Goal: Transaction & Acquisition: Purchase product/service

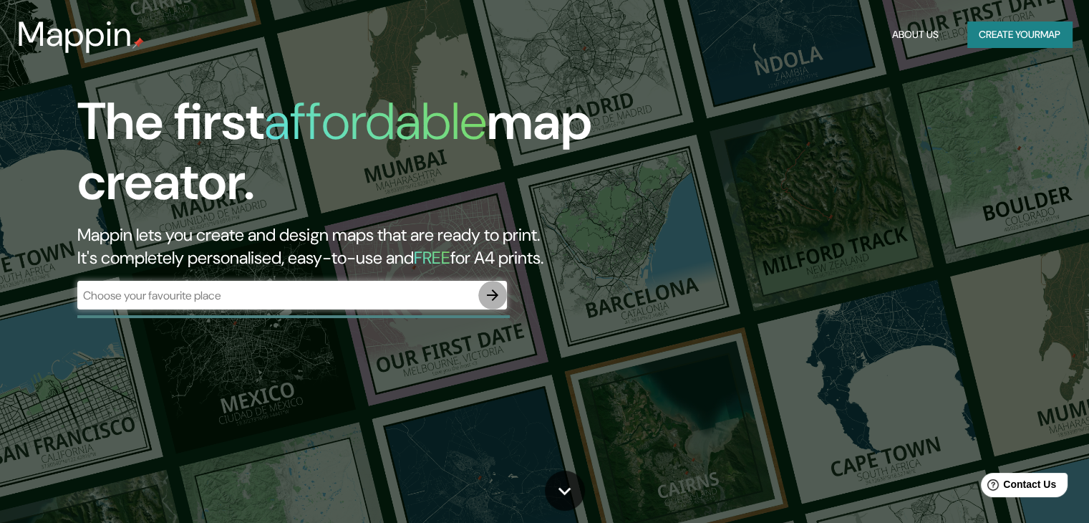
click at [499, 295] on icon "button" at bounding box center [492, 295] width 17 height 17
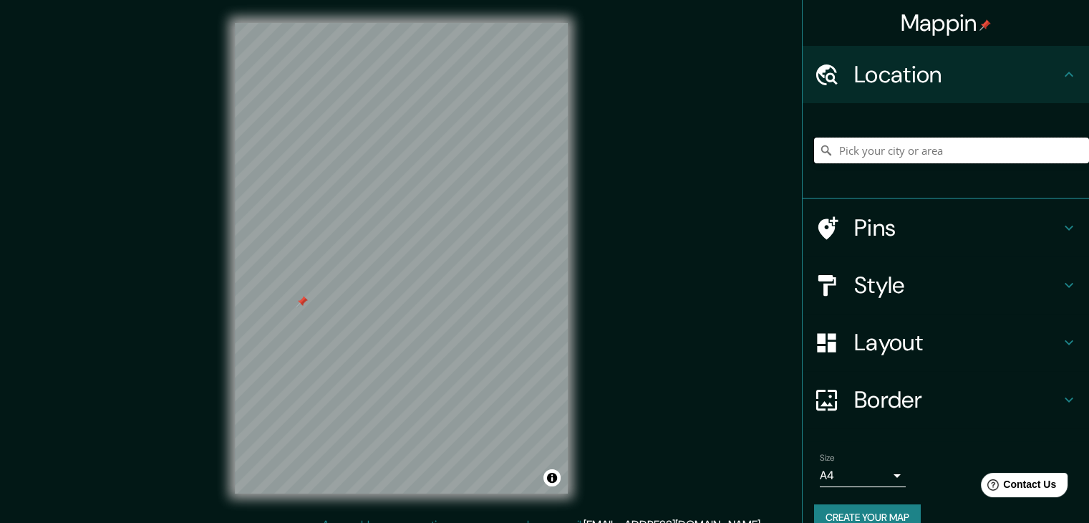
click at [952, 150] on input "Pick your city or area" at bounding box center [951, 151] width 275 height 26
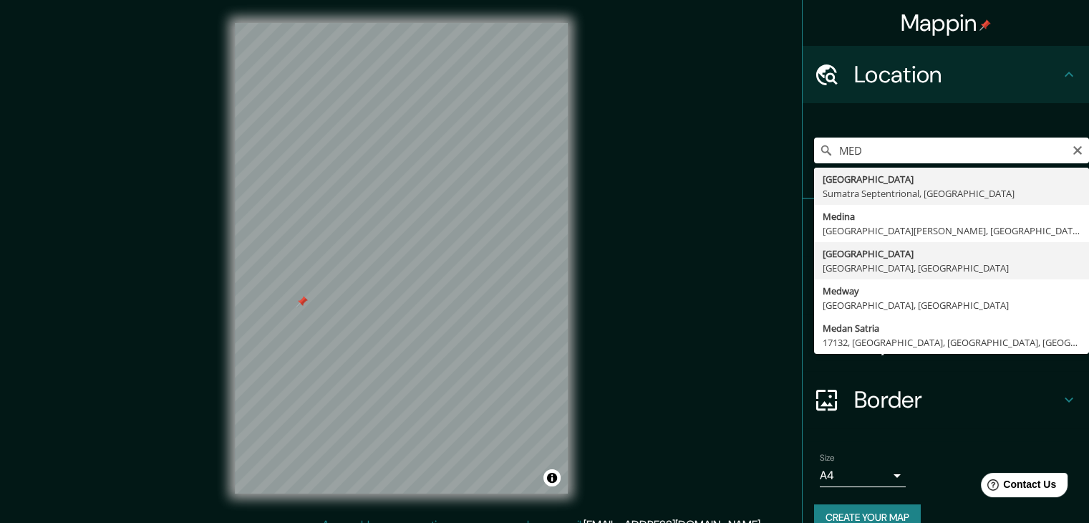
type input "[GEOGRAPHIC_DATA], [GEOGRAPHIC_DATA], [GEOGRAPHIC_DATA]"
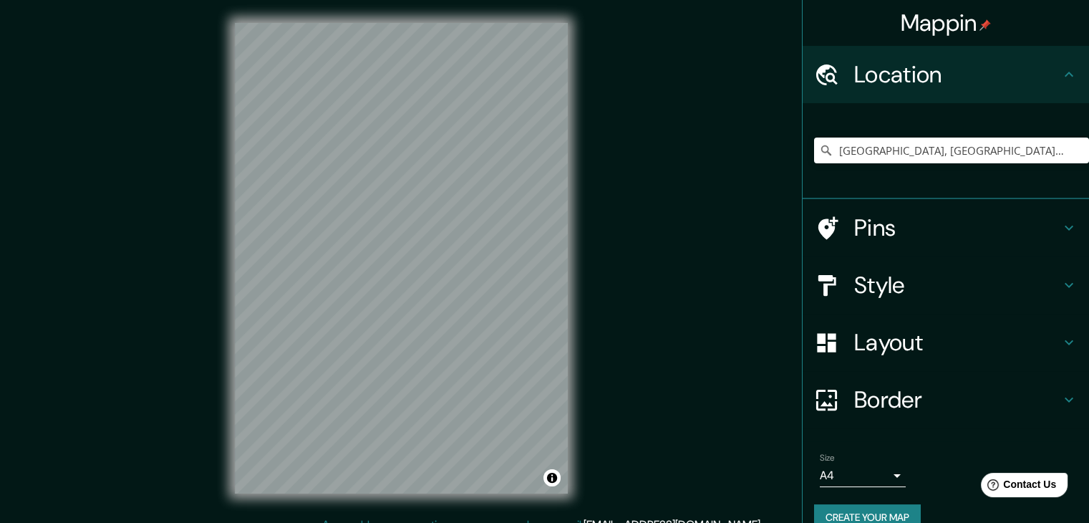
click at [587, 333] on div "© Mapbox © OpenStreetMap Improve this map" at bounding box center [401, 258] width 379 height 516
click at [95, 241] on div "Mappin Location [GEOGRAPHIC_DATA], [GEOGRAPHIC_DATA], [GEOGRAPHIC_DATA] Pins St…" at bounding box center [544, 269] width 1089 height 539
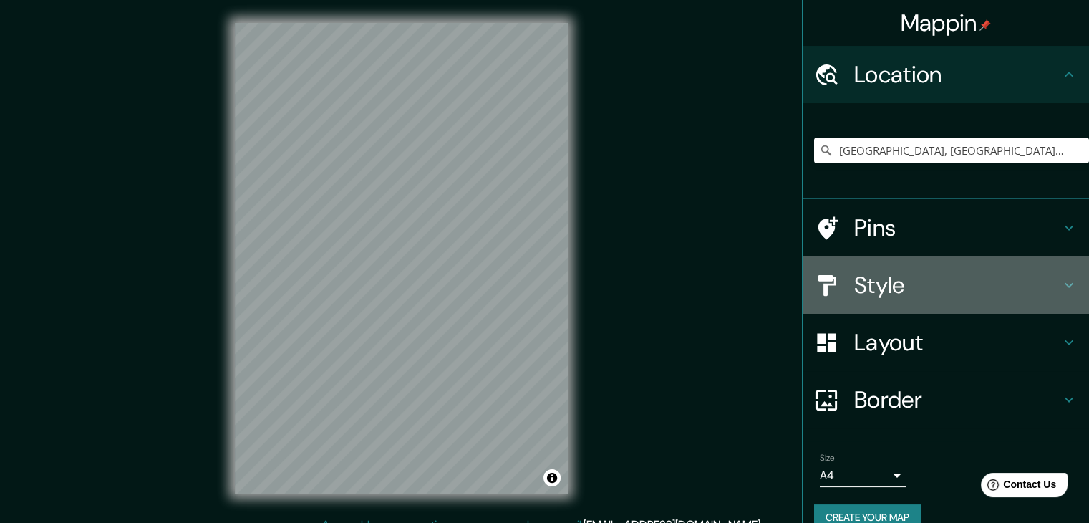
click at [1066, 278] on div "Style" at bounding box center [946, 284] width 287 height 57
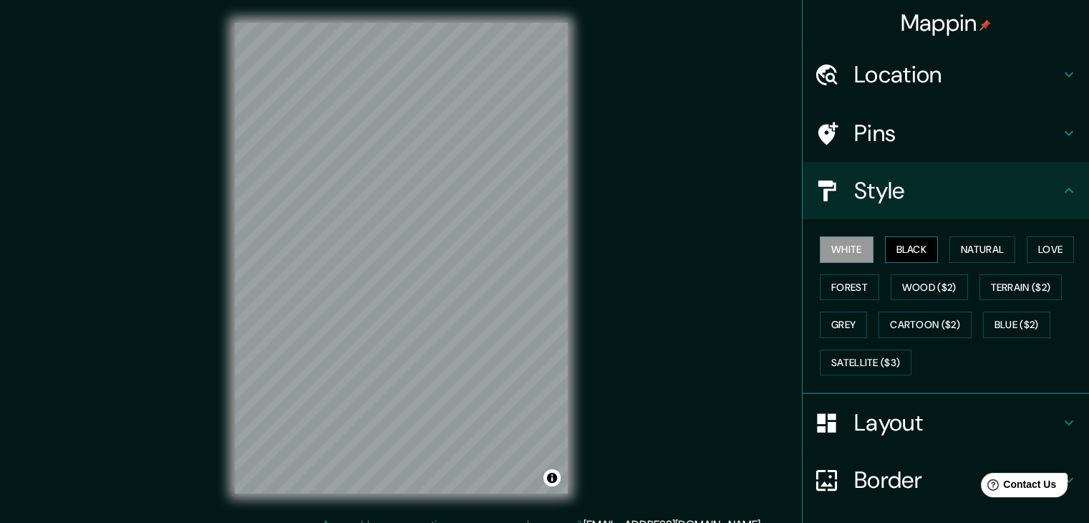
click at [909, 248] on button "Black" at bounding box center [912, 249] width 54 height 27
click at [958, 249] on button "Natural" at bounding box center [983, 249] width 66 height 27
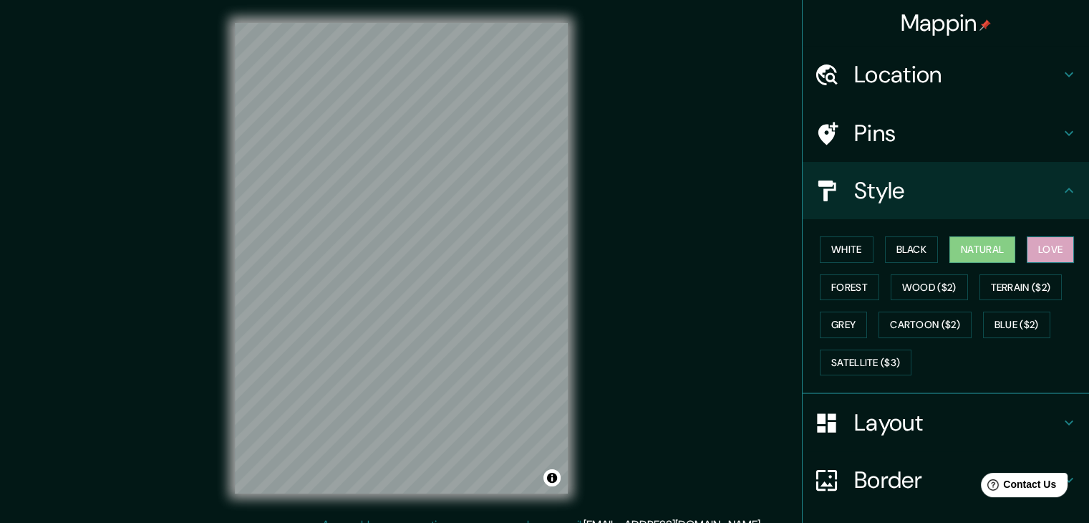
click at [1034, 249] on button "Love" at bounding box center [1050, 249] width 47 height 27
click at [852, 290] on button "Forest" at bounding box center [849, 287] width 59 height 27
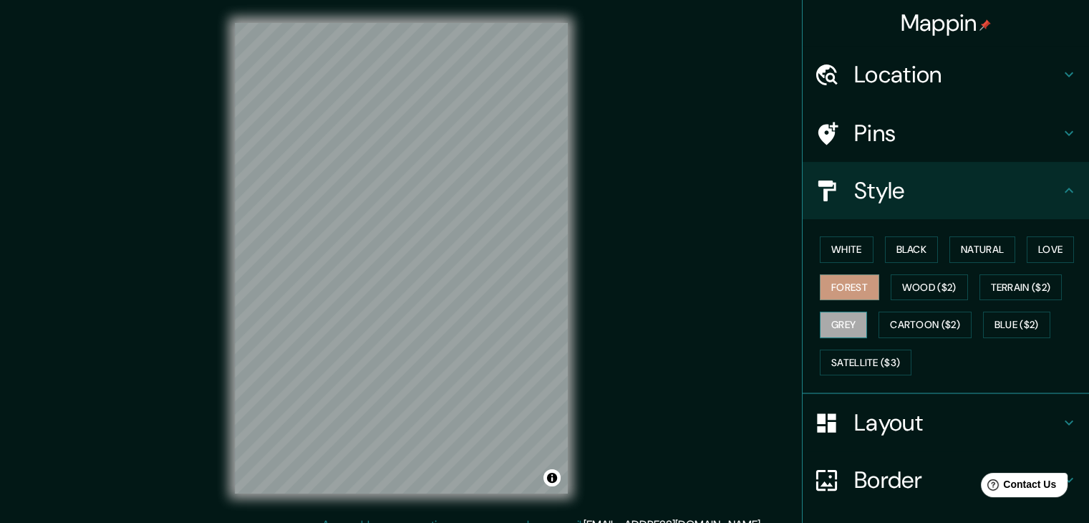
click at [847, 336] on button "Grey" at bounding box center [843, 325] width 47 height 27
click at [839, 287] on button "Forest" at bounding box center [849, 287] width 59 height 27
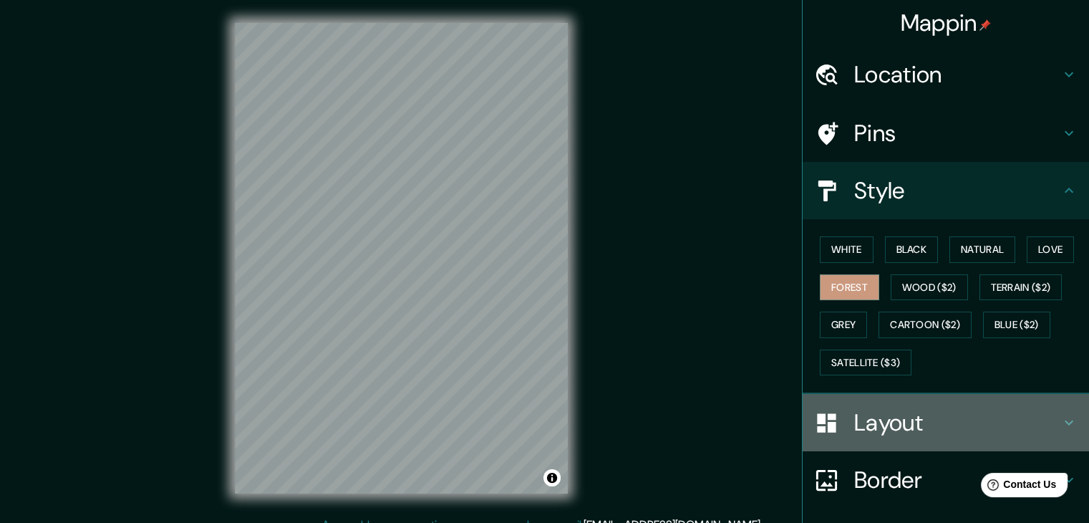
click at [952, 423] on h4 "Layout" at bounding box center [958, 422] width 206 height 29
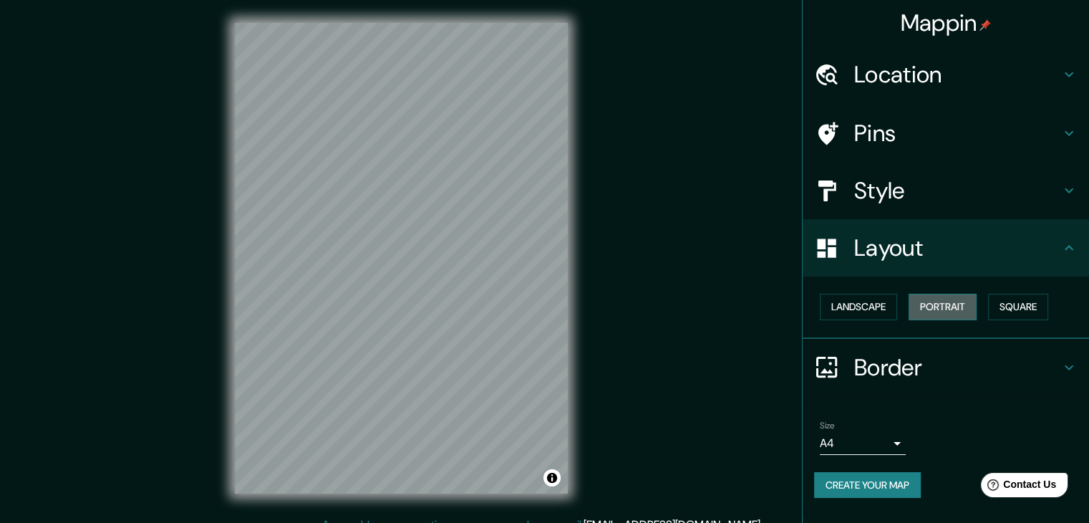
click at [961, 304] on button "Portrait" at bounding box center [943, 307] width 68 height 27
click at [935, 299] on button "Portrait" at bounding box center [943, 307] width 68 height 27
click at [870, 306] on button "Landscape" at bounding box center [858, 307] width 77 height 27
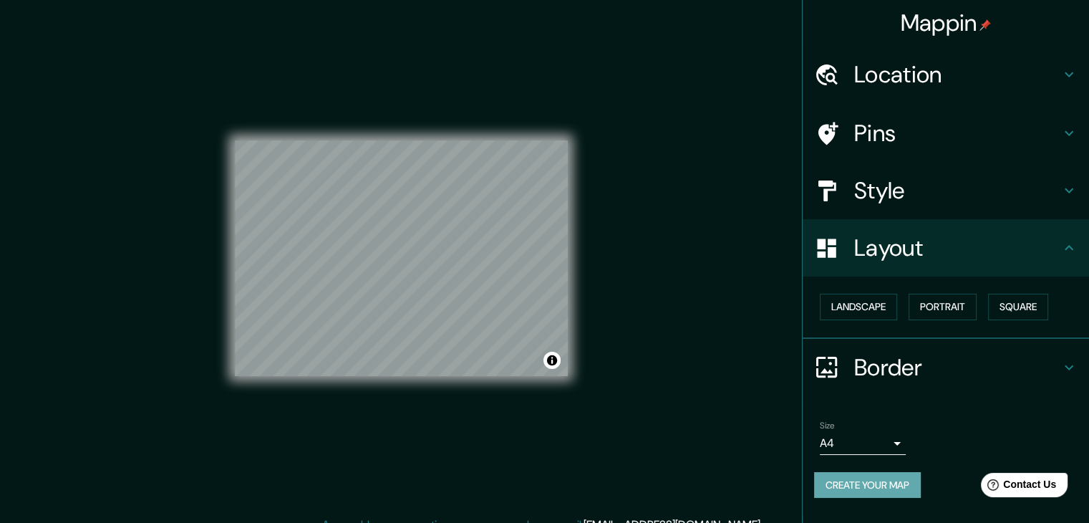
click at [884, 483] on button "Create your map" at bounding box center [867, 485] width 107 height 27
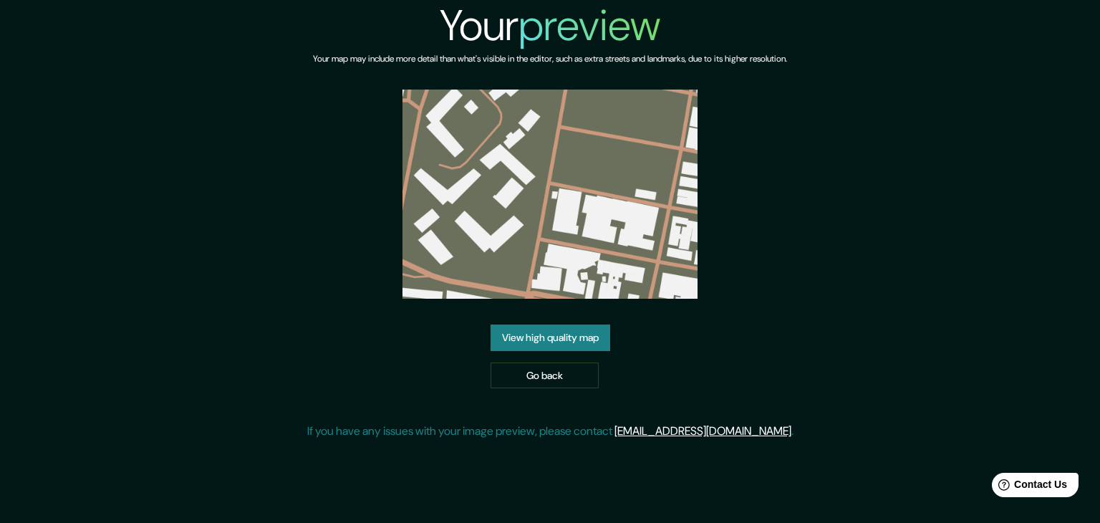
click at [596, 191] on img at bounding box center [550, 194] width 295 height 209
click at [585, 188] on img at bounding box center [550, 194] width 295 height 209
click at [585, 190] on img at bounding box center [550, 194] width 295 height 209
click at [590, 337] on link "View high quality map" at bounding box center [551, 337] width 120 height 27
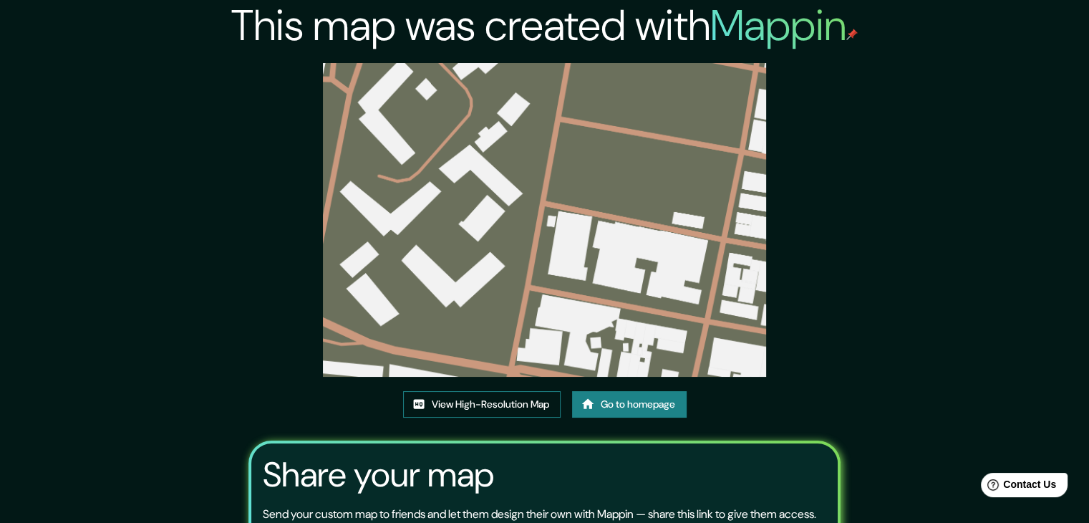
click at [530, 400] on link "View High-Resolution Map" at bounding box center [482, 404] width 158 height 27
click at [607, 402] on link "Go to homepage" at bounding box center [629, 404] width 115 height 27
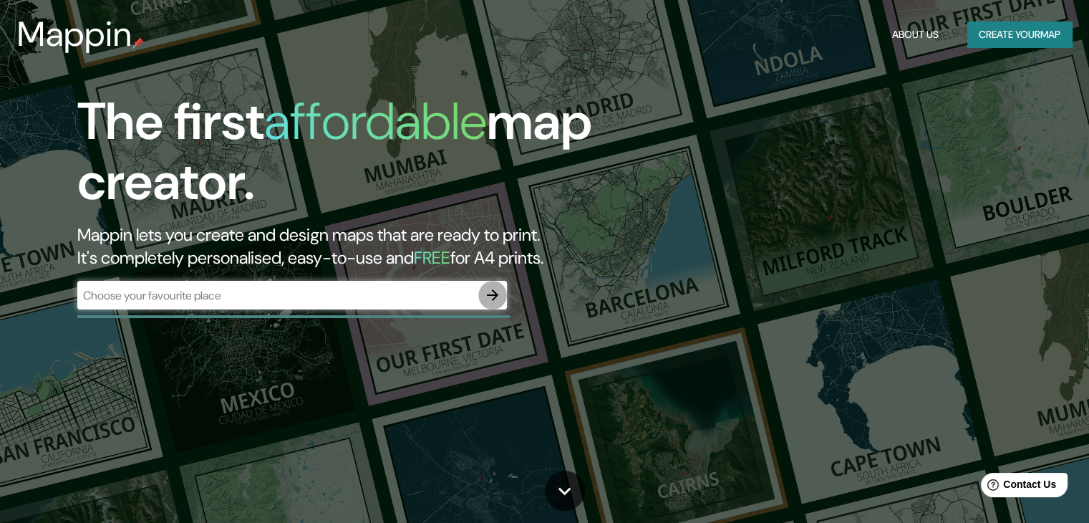
click at [490, 292] on icon "button" at bounding box center [492, 295] width 17 height 17
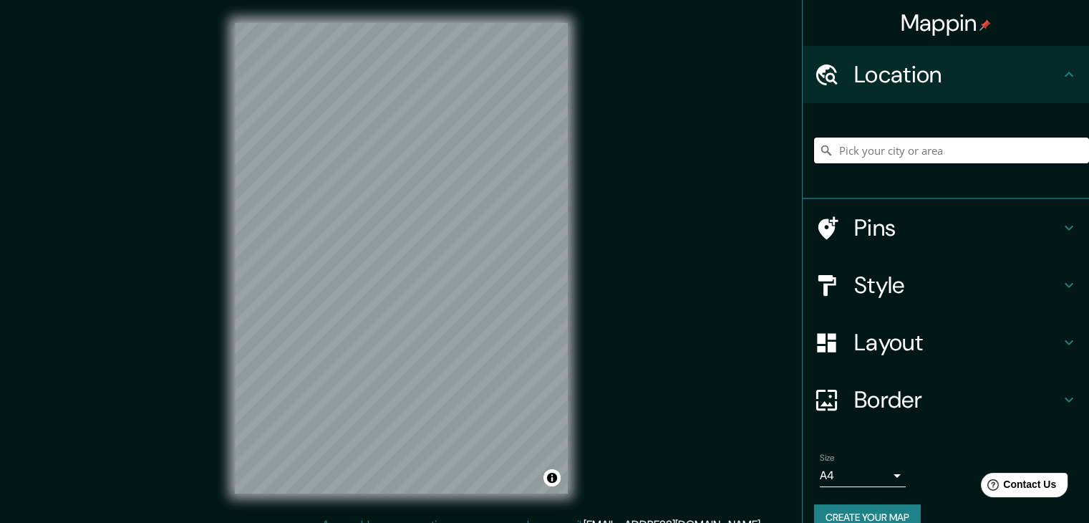
click at [961, 158] on input "Pick your city or area" at bounding box center [951, 151] width 275 height 26
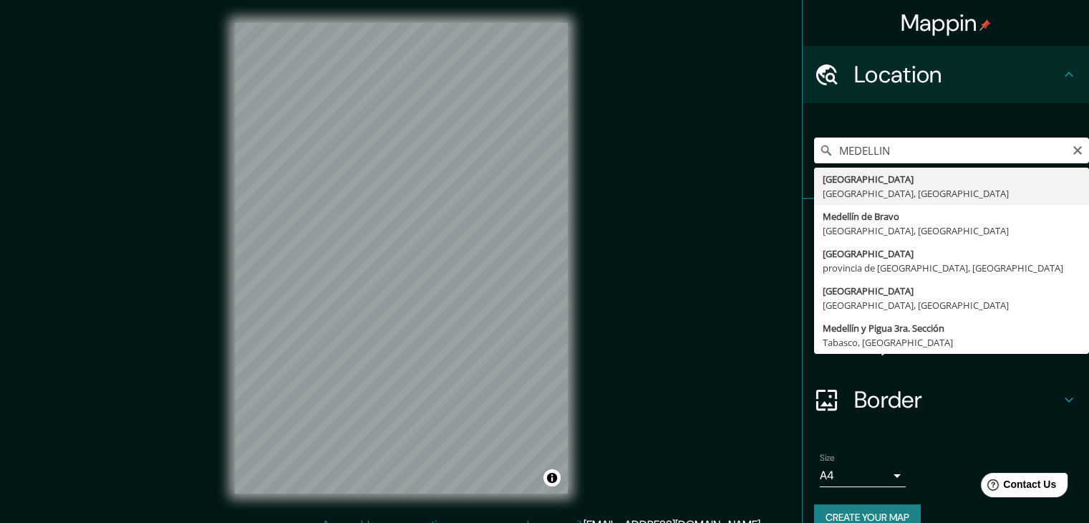
type input "[GEOGRAPHIC_DATA], [GEOGRAPHIC_DATA], [GEOGRAPHIC_DATA]"
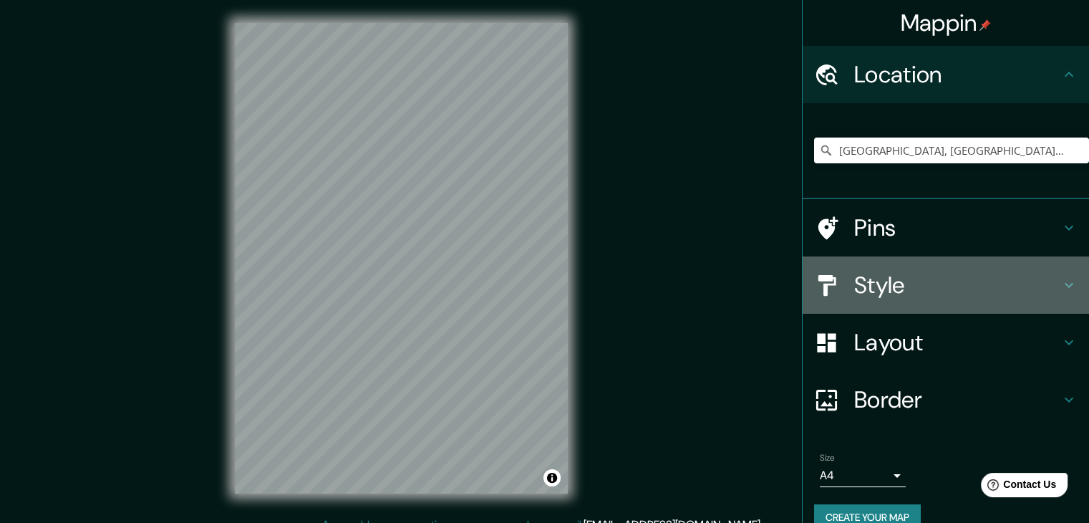
click at [965, 297] on h4 "Style" at bounding box center [958, 285] width 206 height 29
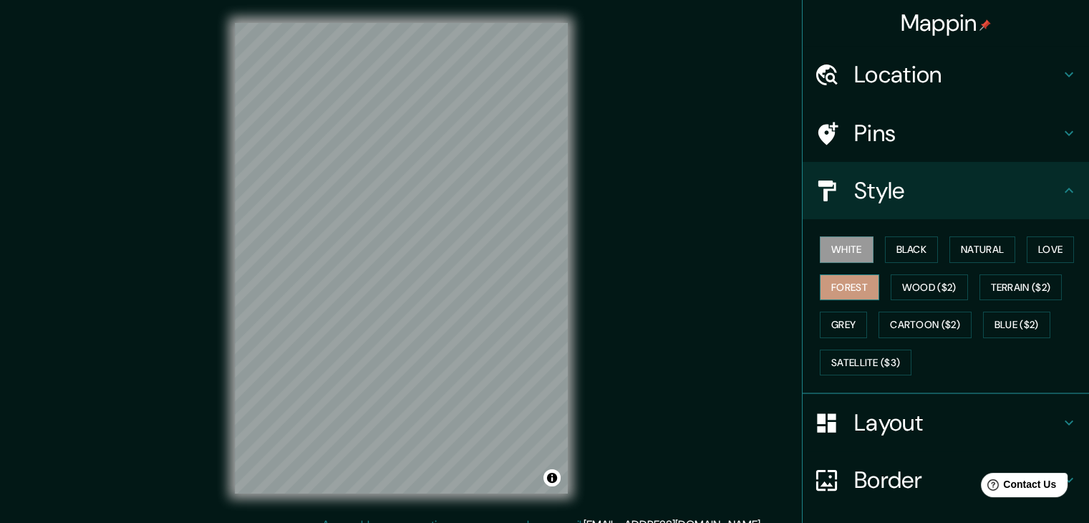
click at [841, 289] on button "Forest" at bounding box center [849, 287] width 59 height 27
click at [884, 430] on h4 "Layout" at bounding box center [958, 422] width 206 height 29
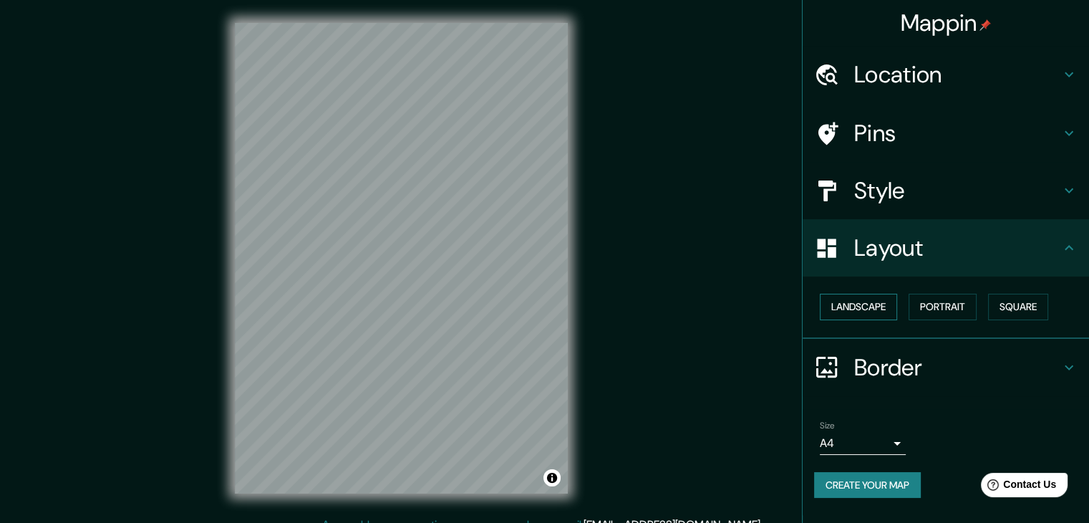
click at [862, 305] on button "Landscape" at bounding box center [858, 307] width 77 height 27
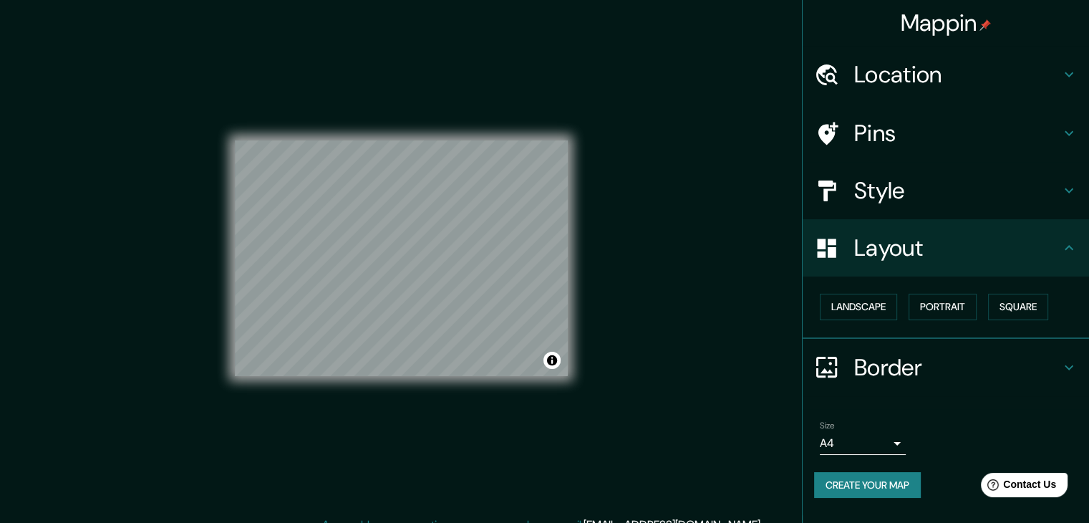
click at [962, 123] on h4 "Pins" at bounding box center [958, 133] width 206 height 29
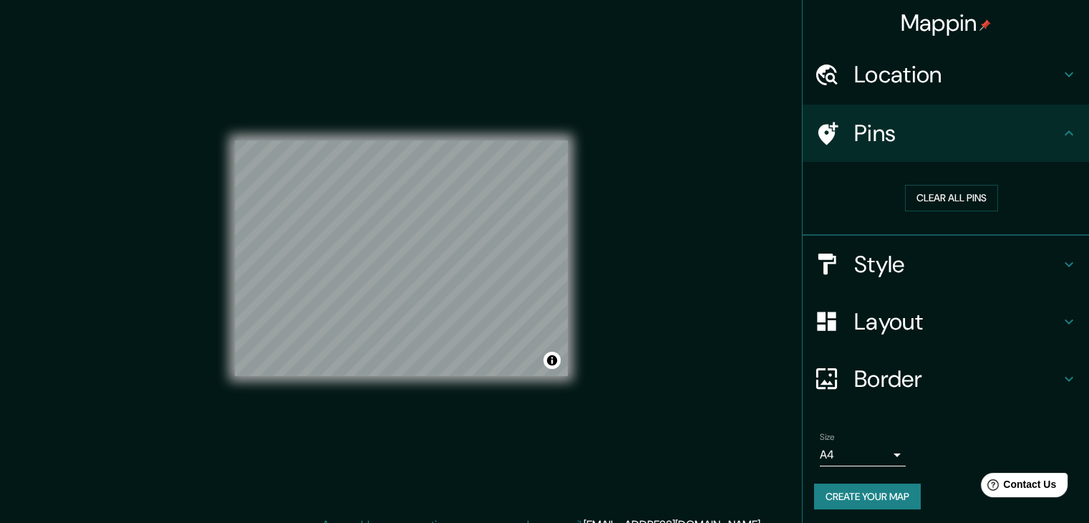
click at [815, 133] on icon at bounding box center [826, 133] width 25 height 25
click at [968, 193] on button "Clear all pins" at bounding box center [951, 198] width 93 height 27
click at [648, 345] on div "Mappin Location Medellín, Antioquia, Colombia Pins Clear all pins Style Layout …" at bounding box center [544, 269] width 1089 height 539
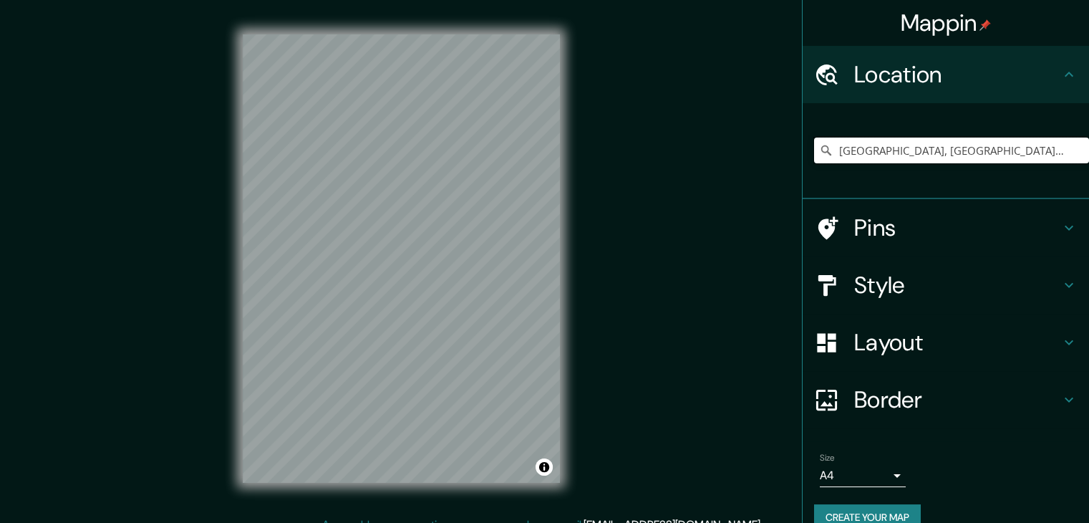
click at [990, 158] on input "[GEOGRAPHIC_DATA], [GEOGRAPHIC_DATA], [GEOGRAPHIC_DATA]" at bounding box center [951, 151] width 275 height 26
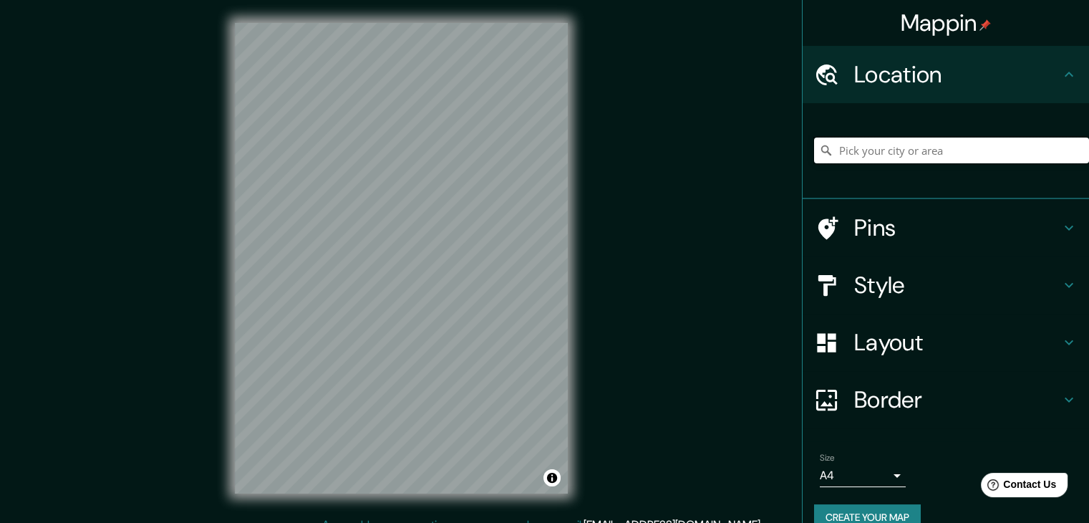
click at [928, 159] on input "Pick your city or area" at bounding box center [951, 151] width 275 height 26
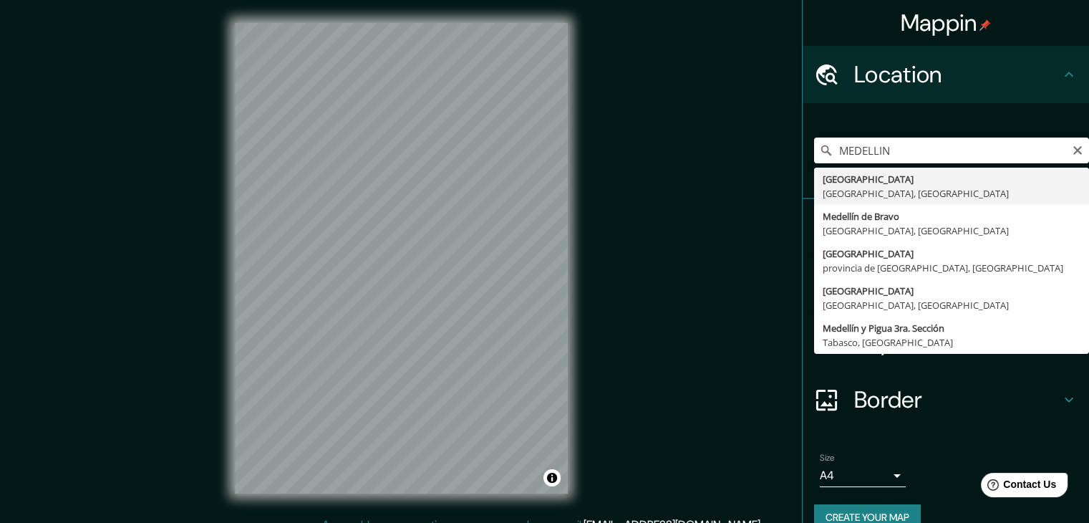
type input "[GEOGRAPHIC_DATA], [GEOGRAPHIC_DATA], [GEOGRAPHIC_DATA]"
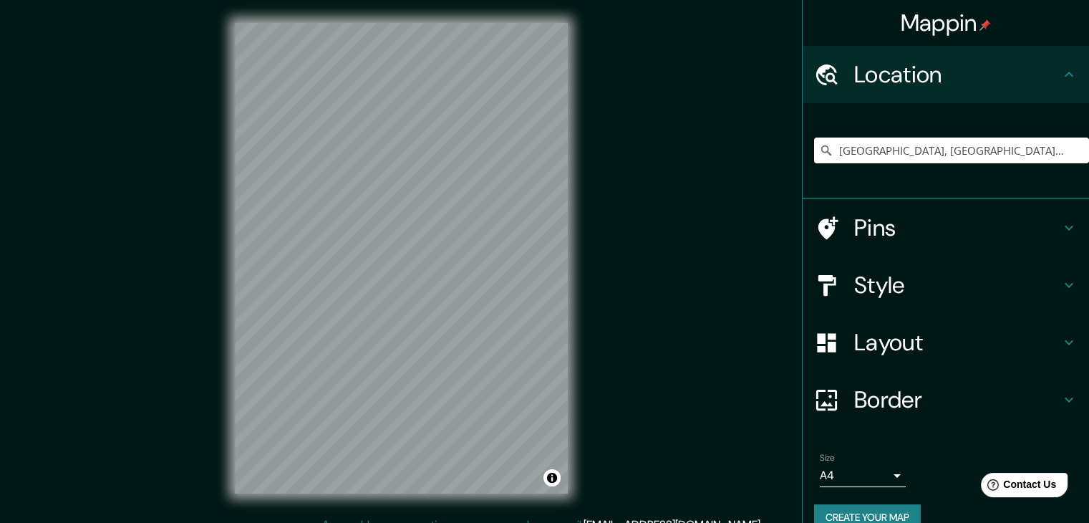
click at [905, 336] on h4 "Layout" at bounding box center [958, 342] width 206 height 29
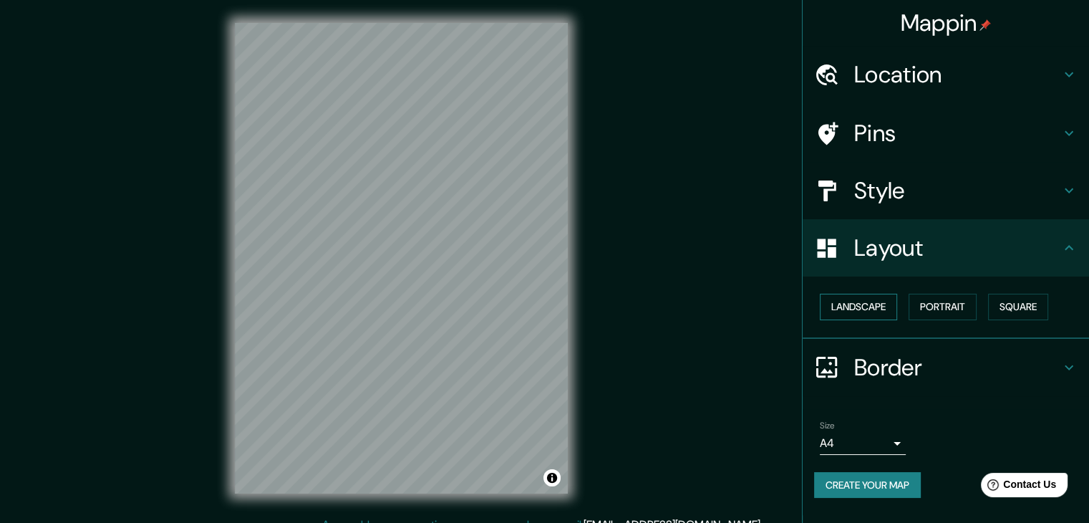
click at [848, 304] on button "Landscape" at bounding box center [858, 307] width 77 height 27
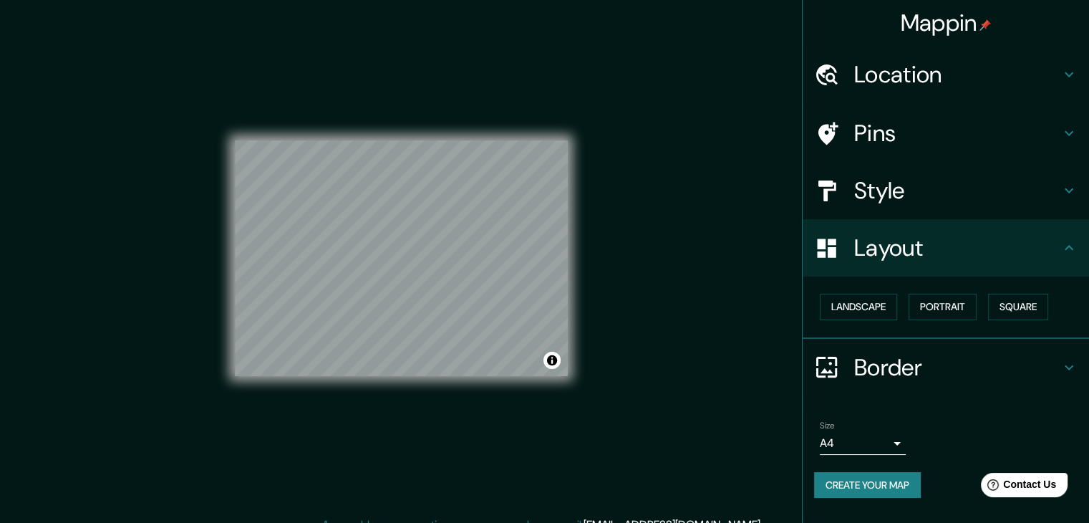
click at [865, 191] on h4 "Style" at bounding box center [958, 190] width 206 height 29
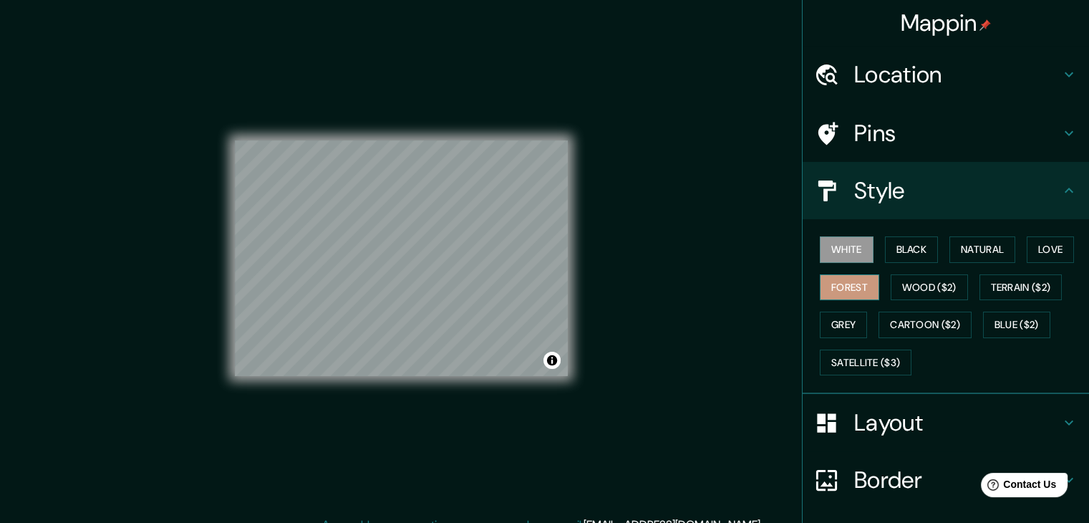
click at [843, 294] on button "Forest" at bounding box center [849, 287] width 59 height 27
click at [464, 379] on div "© Mapbox © OpenStreetMap Improve this map" at bounding box center [401, 258] width 333 height 471
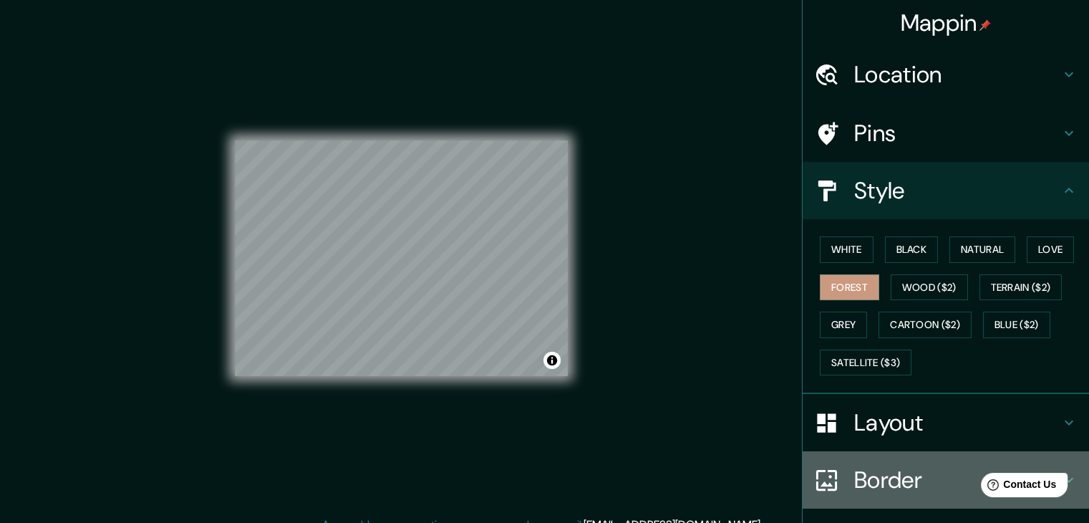
click at [914, 481] on h4 "Border" at bounding box center [958, 480] width 206 height 29
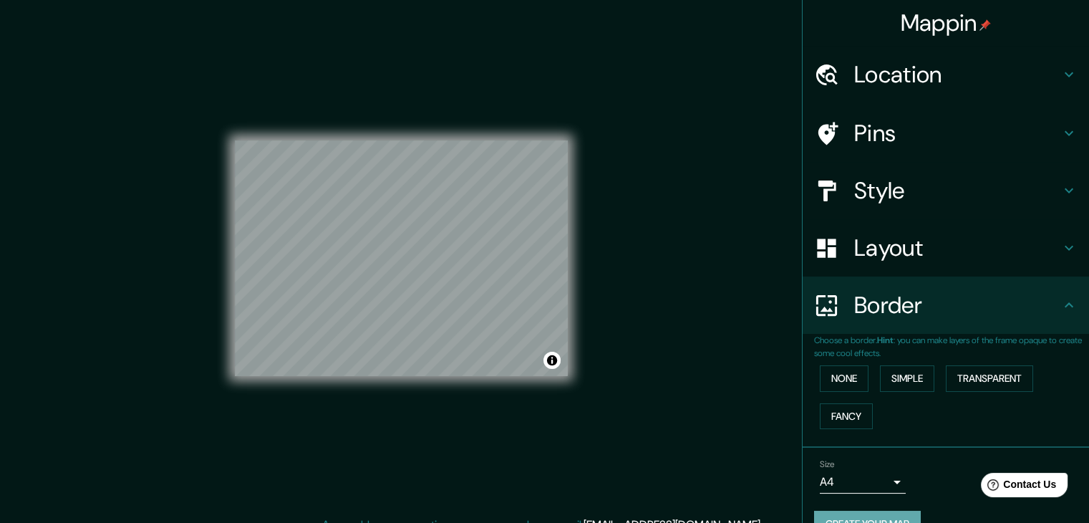
click at [872, 516] on button "Create your map" at bounding box center [867, 524] width 107 height 27
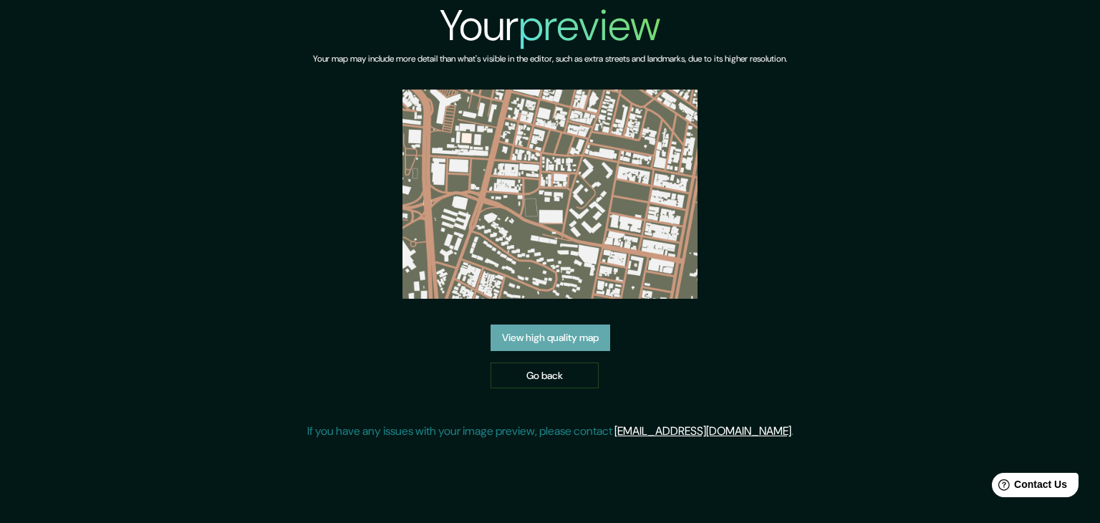
click at [586, 339] on link "View high quality map" at bounding box center [551, 337] width 120 height 27
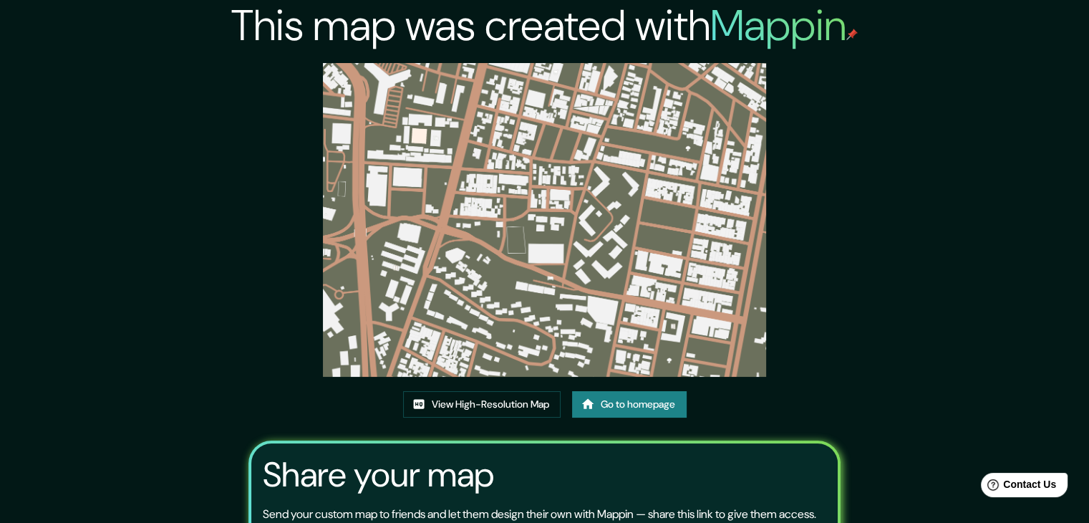
click at [619, 178] on img at bounding box center [544, 220] width 443 height 314
click at [631, 403] on link "Go to homepage" at bounding box center [629, 404] width 115 height 27
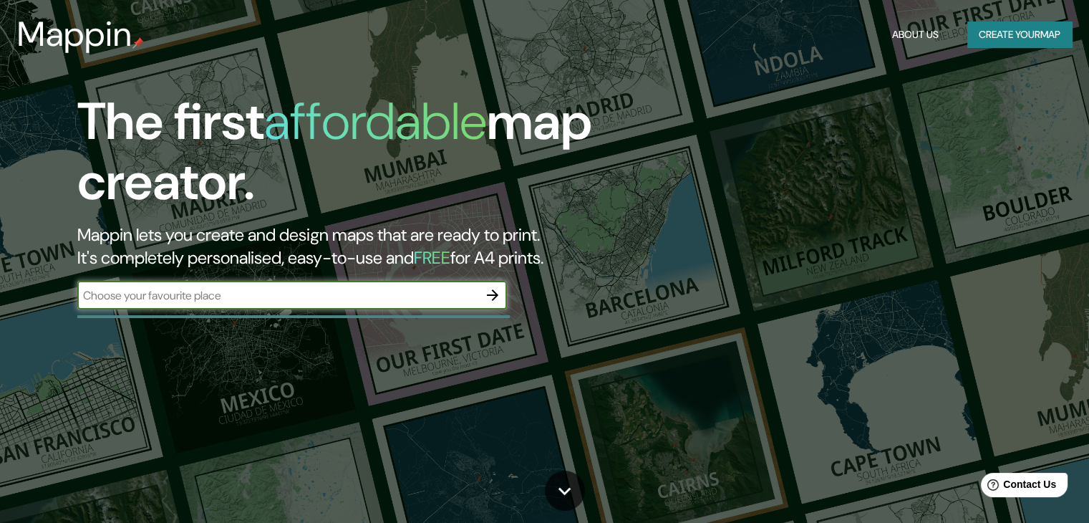
click at [493, 303] on icon "button" at bounding box center [492, 295] width 17 height 17
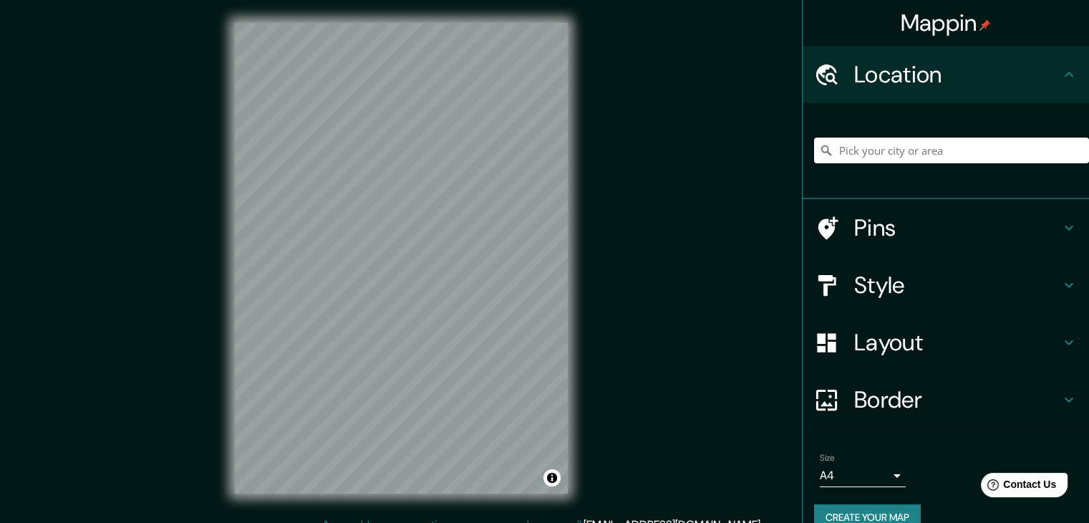
drag, startPoint x: 931, startPoint y: 147, endPoint x: 940, endPoint y: 144, distance: 9.7
click at [931, 146] on input "Pick your city or area" at bounding box center [951, 151] width 275 height 26
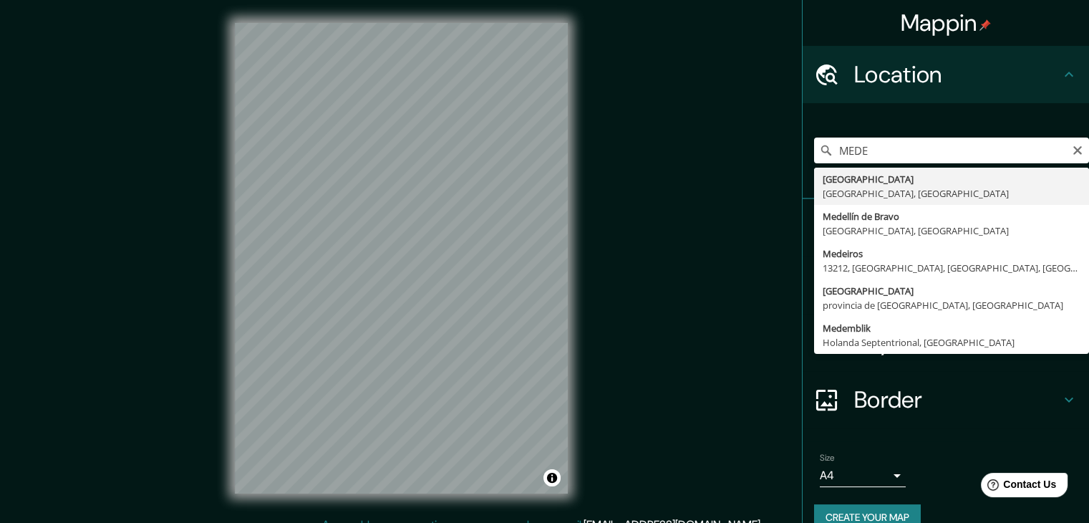
type input "Medeiros, 13212, Jundiaí, São Paulo, Brasil"
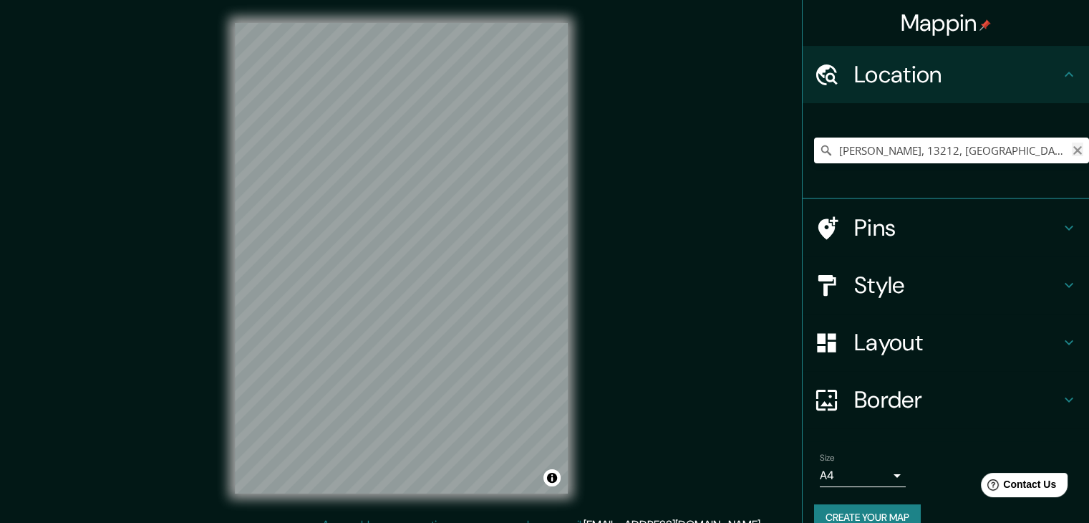
click at [1074, 153] on icon "Clear" at bounding box center [1078, 150] width 9 height 9
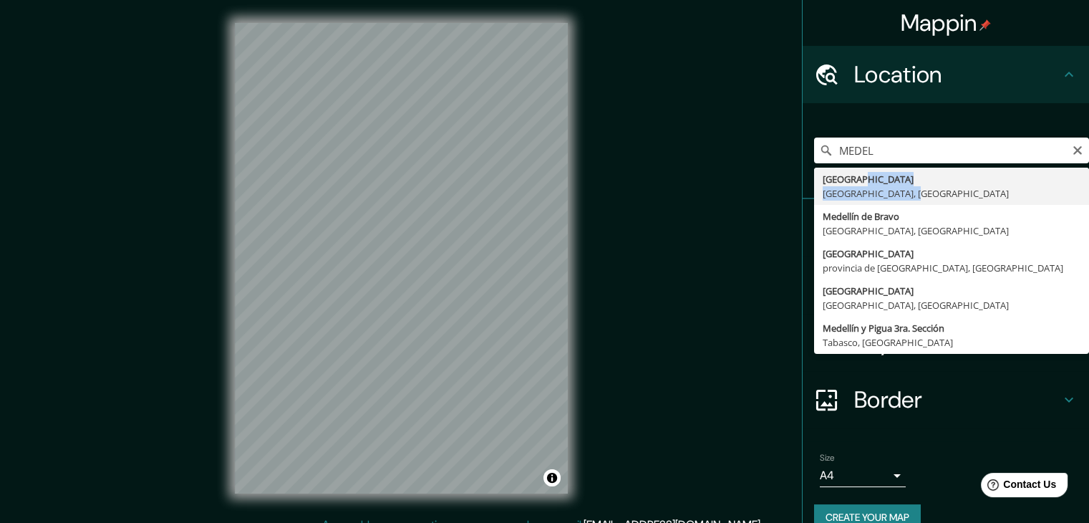
type input "[GEOGRAPHIC_DATA], [GEOGRAPHIC_DATA], [GEOGRAPHIC_DATA]"
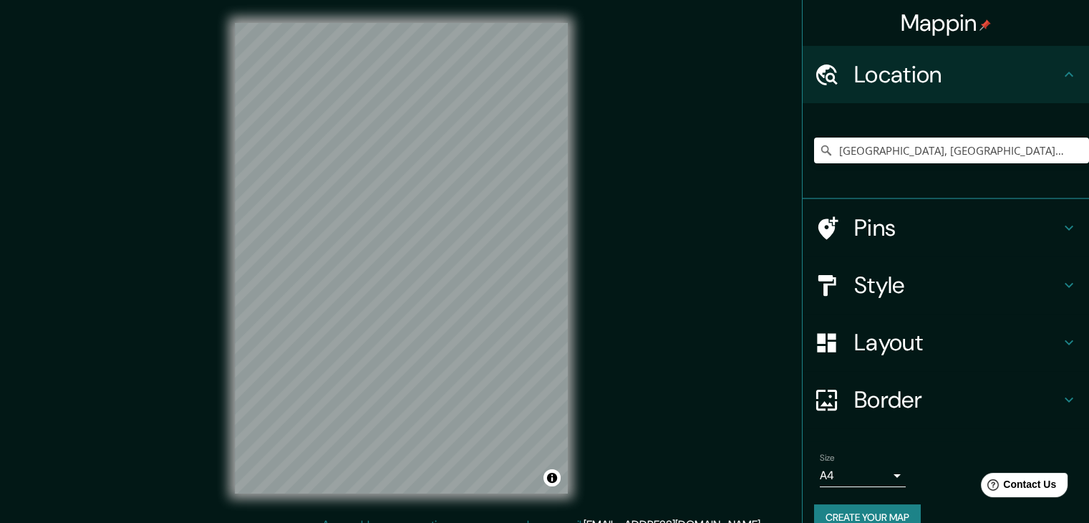
click at [905, 338] on h4 "Layout" at bounding box center [958, 342] width 206 height 29
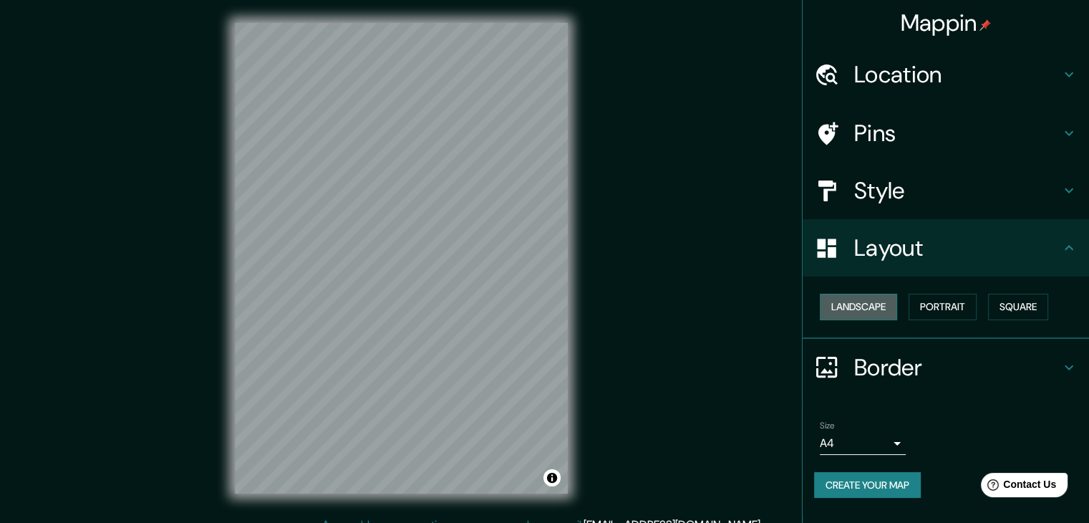
click at [843, 309] on button "Landscape" at bounding box center [858, 307] width 77 height 27
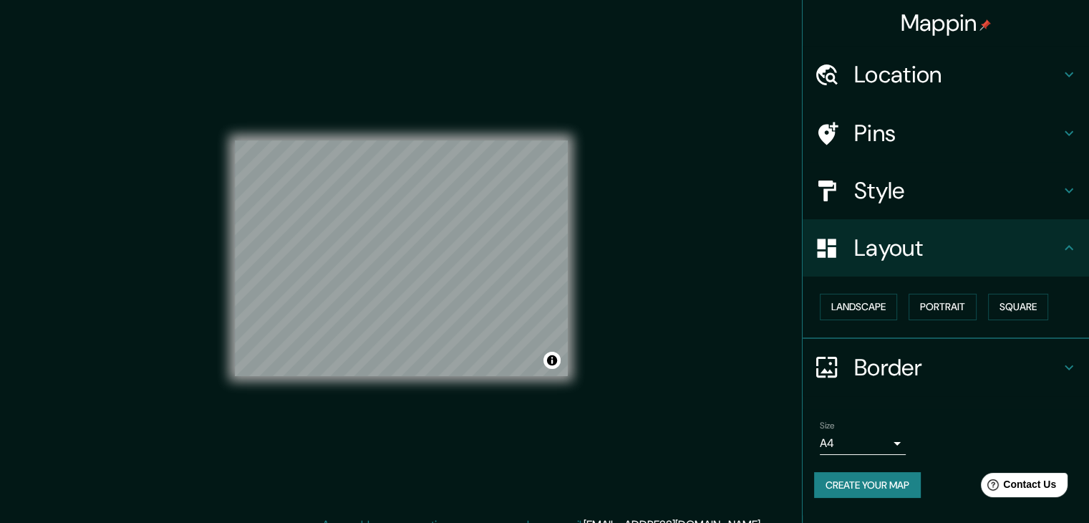
click at [876, 176] on h4 "Style" at bounding box center [958, 190] width 206 height 29
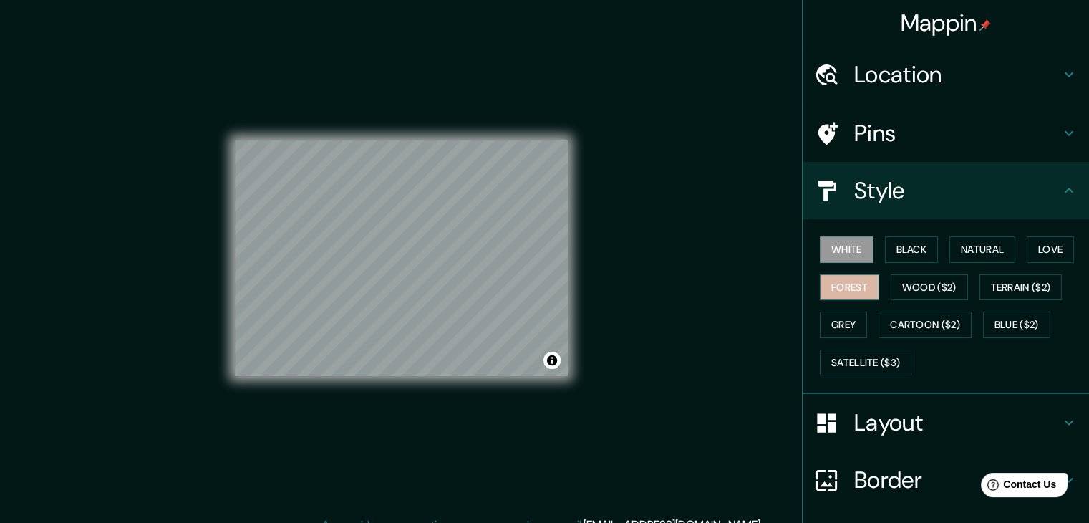
click at [845, 287] on button "Forest" at bounding box center [849, 287] width 59 height 27
click at [885, 133] on h4 "Pins" at bounding box center [958, 133] width 206 height 29
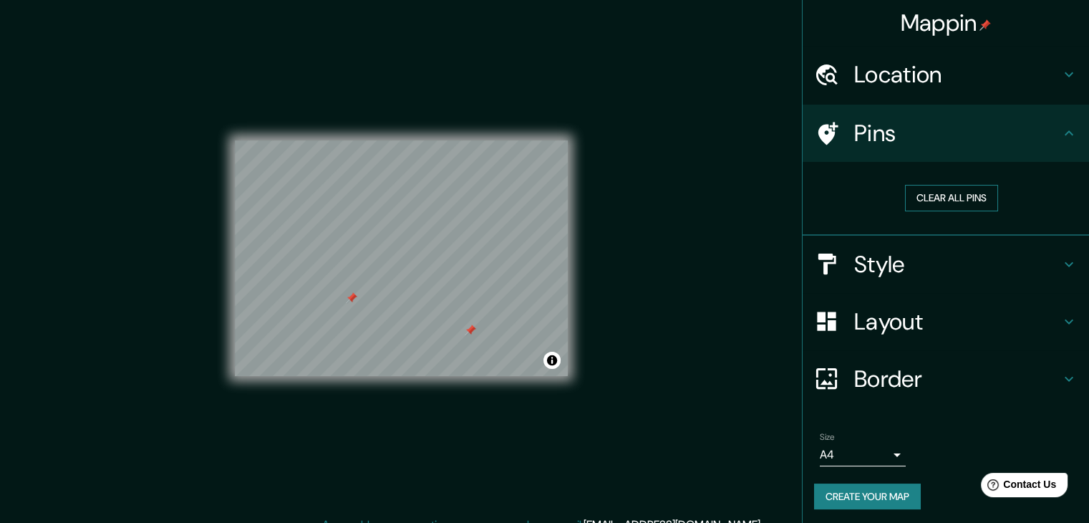
click at [945, 201] on button "Clear all pins" at bounding box center [951, 198] width 93 height 27
click at [891, 489] on button "Create your map" at bounding box center [867, 496] width 107 height 27
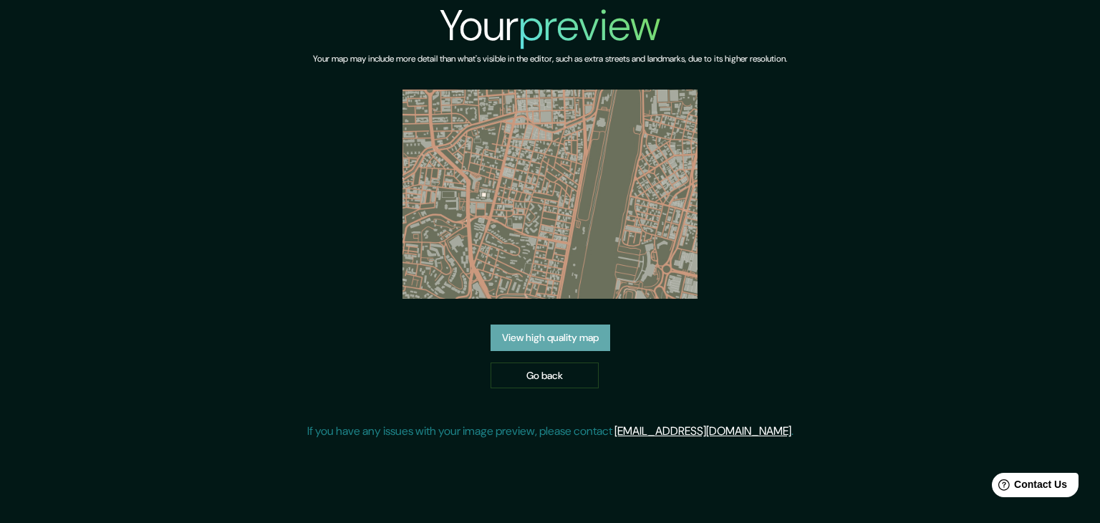
click at [587, 342] on link "View high quality map" at bounding box center [551, 337] width 120 height 27
